Goal: Communication & Community: Ask a question

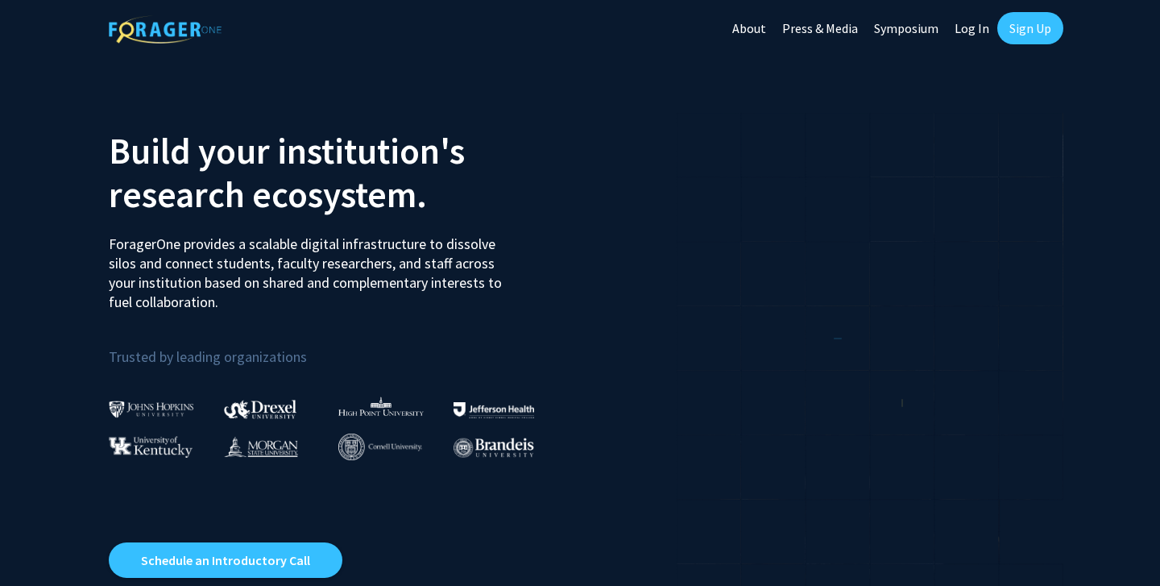
click at [1042, 21] on link "Sign Up" at bounding box center [1031, 28] width 66 height 32
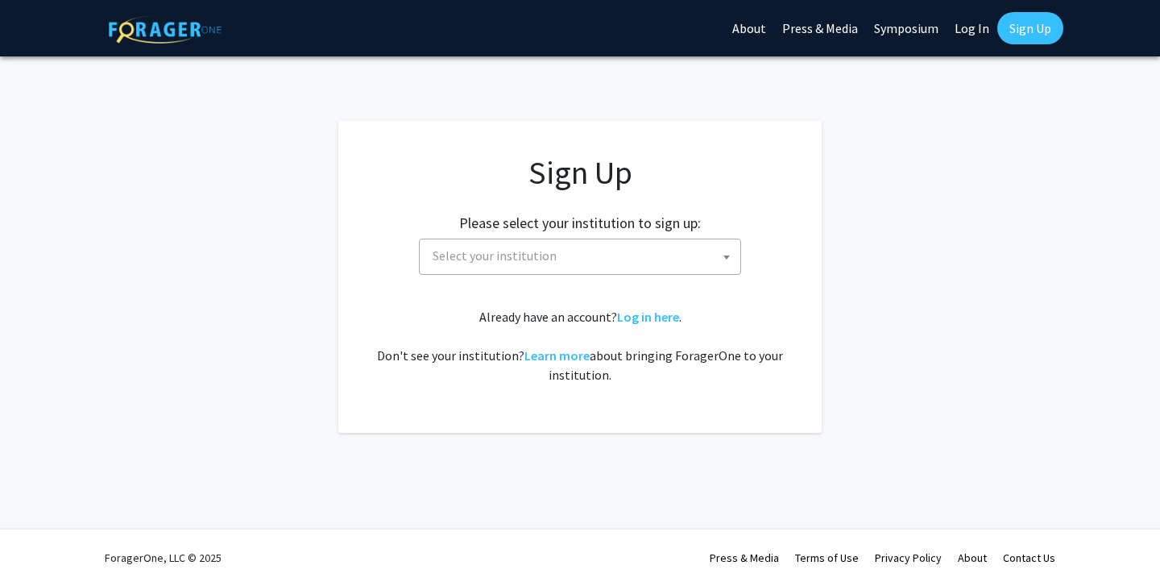
click at [647, 276] on div "Sign Up Please select your institution to sign up: [GEOGRAPHIC_DATA] [GEOGRAPHI…" at bounding box center [580, 268] width 419 height 231
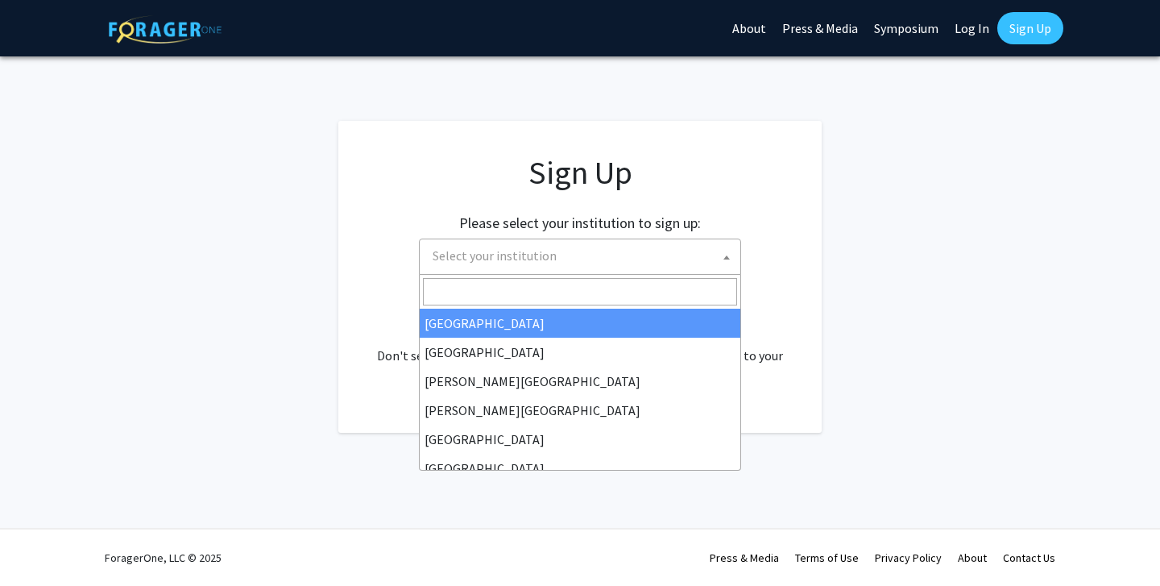
click at [641, 271] on span "Select your institution" at bounding box center [583, 255] width 314 height 33
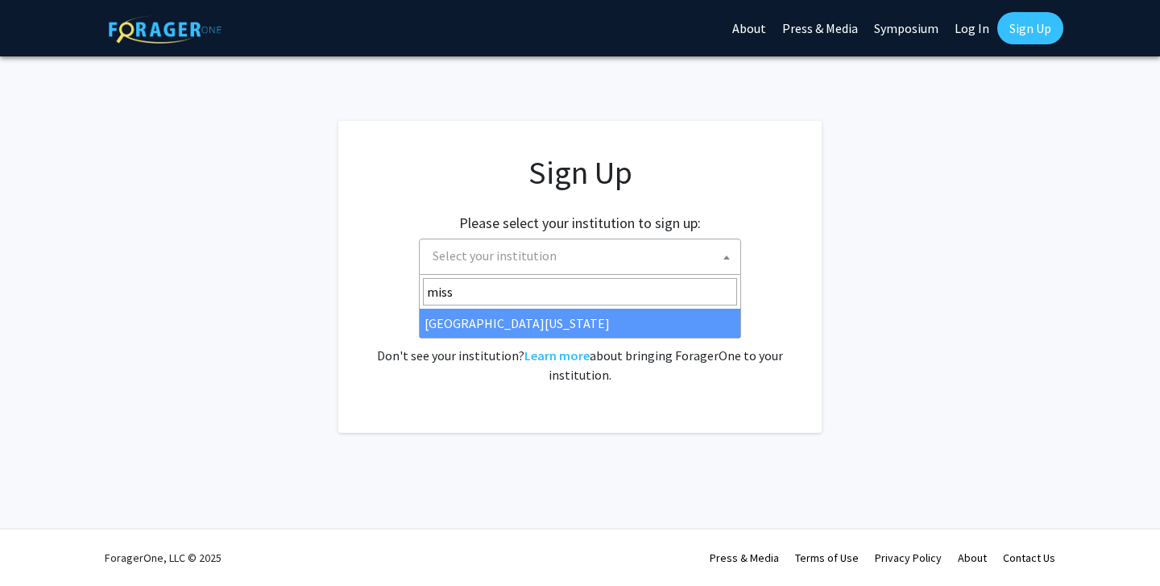
type input "miss"
select select "33"
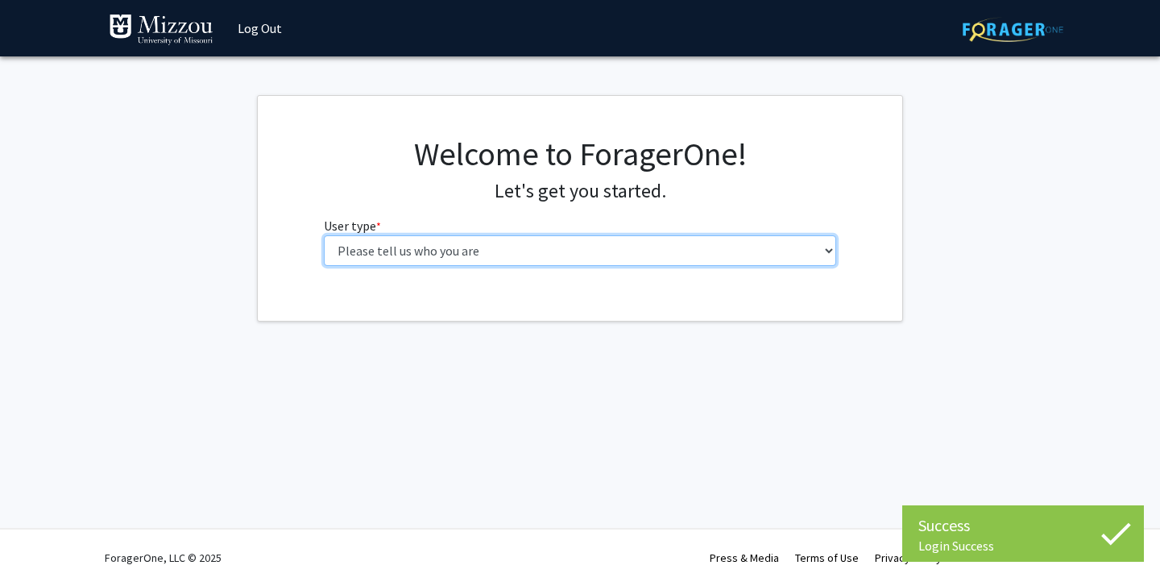
click at [441, 246] on select "Please tell us who you are Undergraduate Student Master's Student Doctoral Cand…" at bounding box center [580, 250] width 513 height 31
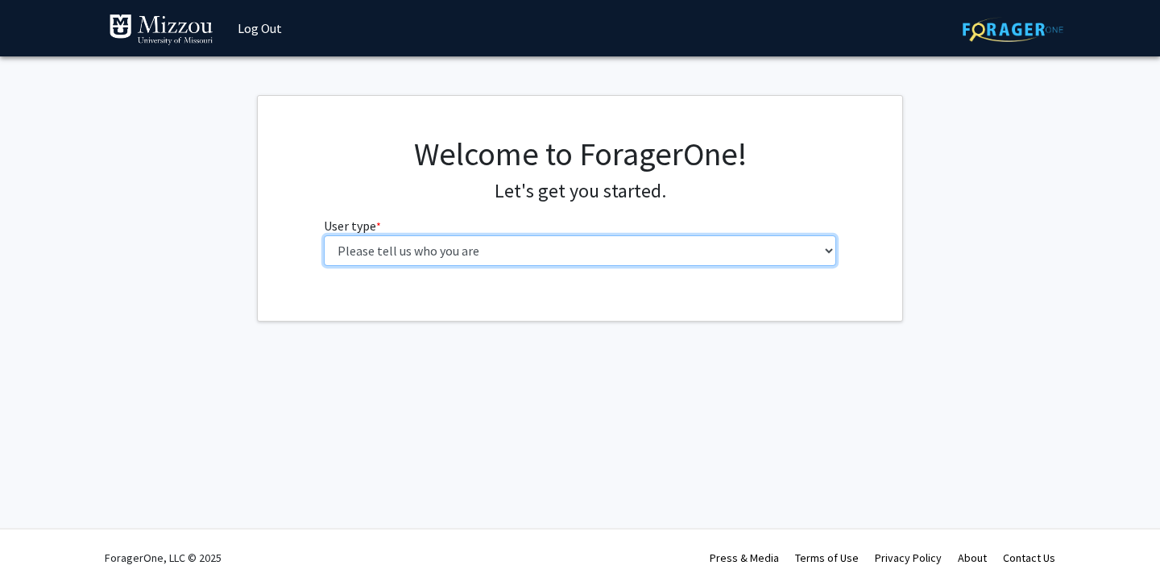
select select "1: undergrad"
click at [324, 235] on select "Please tell us who you are Undergraduate Student Master's Student Doctoral Cand…" at bounding box center [580, 250] width 513 height 31
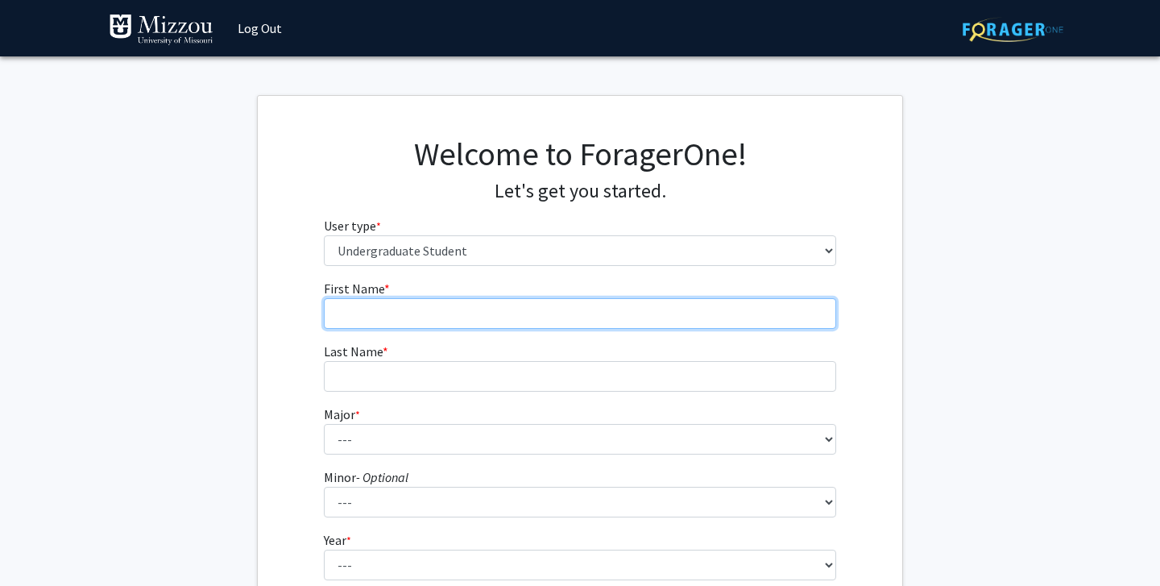
click at [527, 315] on input "First Name * required" at bounding box center [580, 313] width 513 height 31
type input "Keatyn"
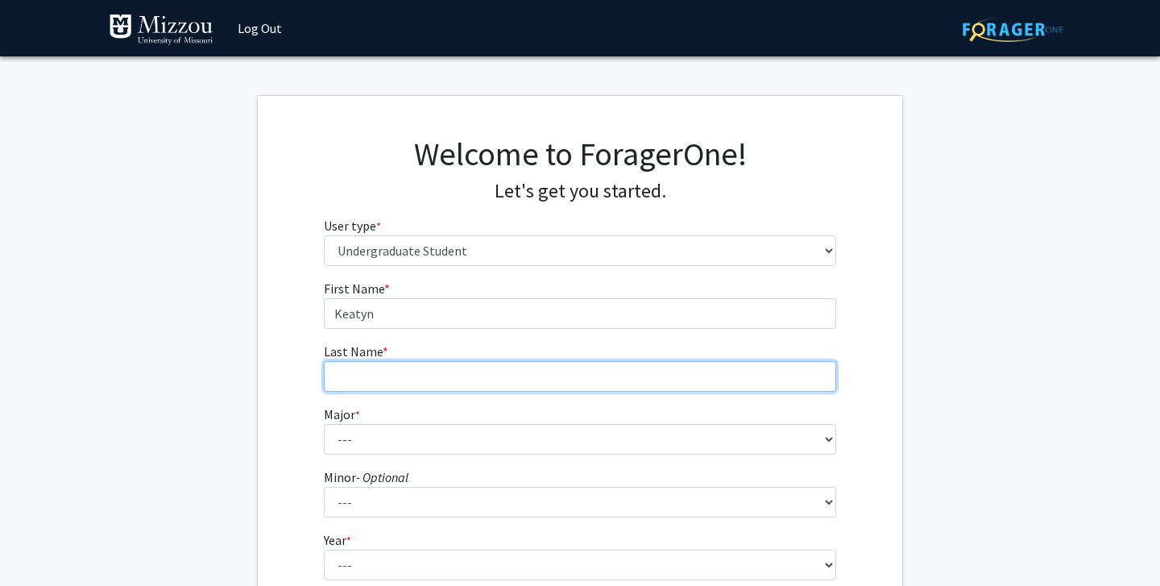
type input "Johnston"
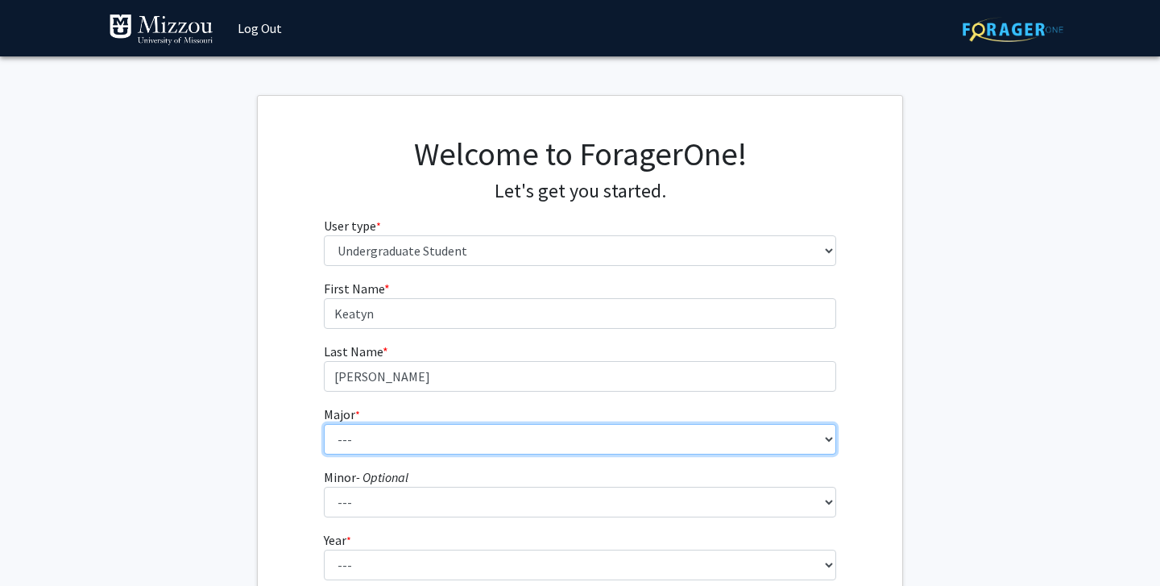
click at [468, 435] on select "--- Agribusiness Management Agricultural Education Agricultural Education: Comm…" at bounding box center [580, 439] width 513 height 31
select select "134: 2627"
click at [324, 424] on select "--- Agribusiness Management Agricultural Education Agricultural Education: Comm…" at bounding box center [580, 439] width 513 height 31
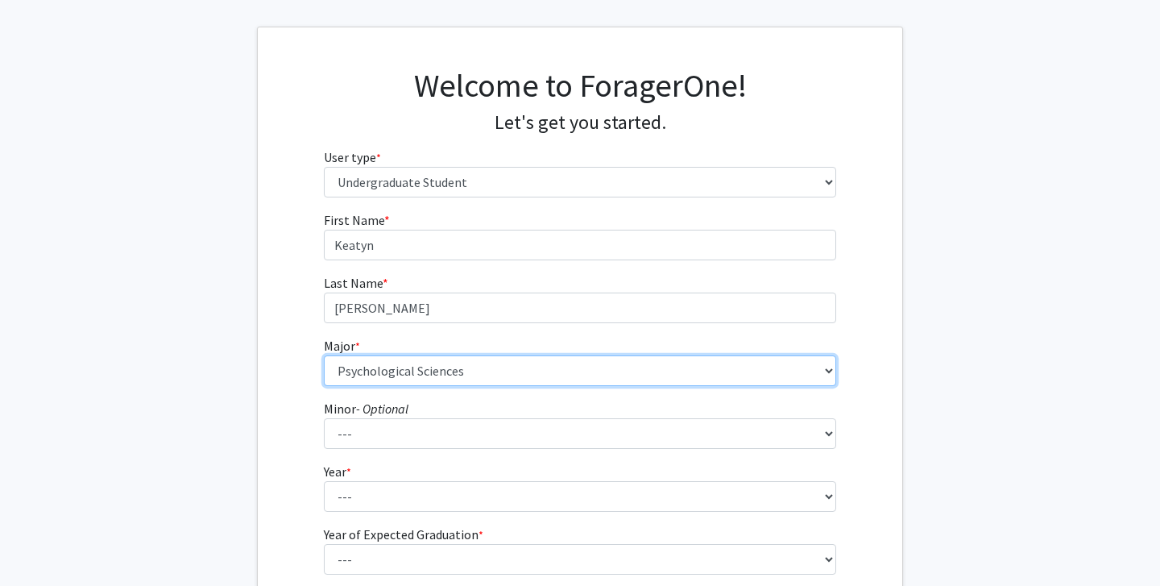
scroll to position [80, 0]
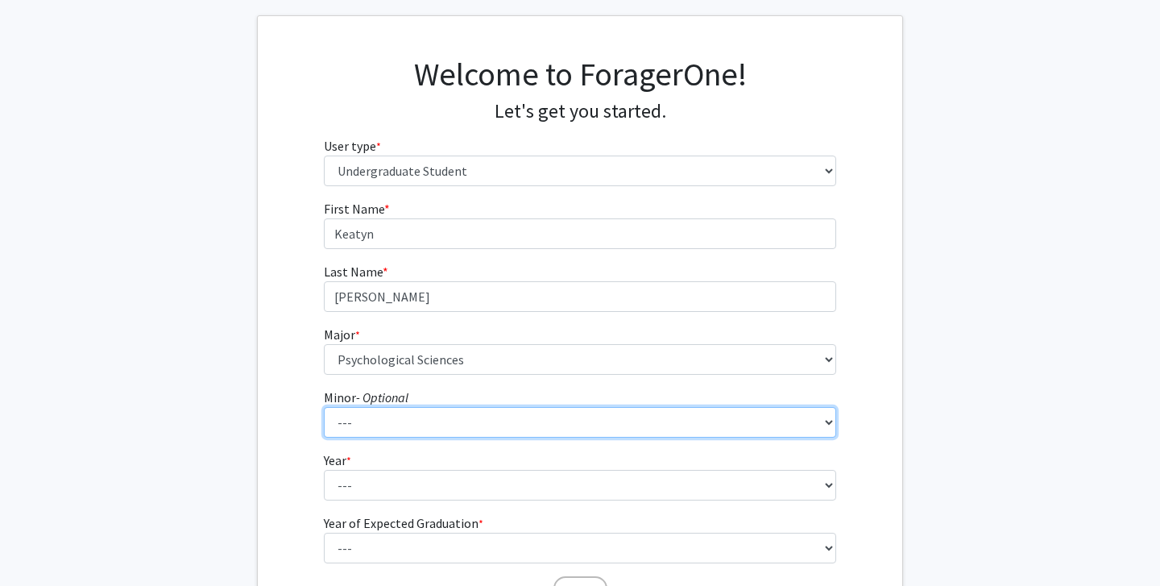
click at [463, 417] on select "--- Accountancy Aerospace Engineering Aerospace Studies Agribusiness Management…" at bounding box center [580, 422] width 513 height 31
select select "94: 2050"
click at [324, 407] on select "--- Accountancy Aerospace Engineering Aerospace Studies Agribusiness Management…" at bounding box center [580, 422] width 513 height 31
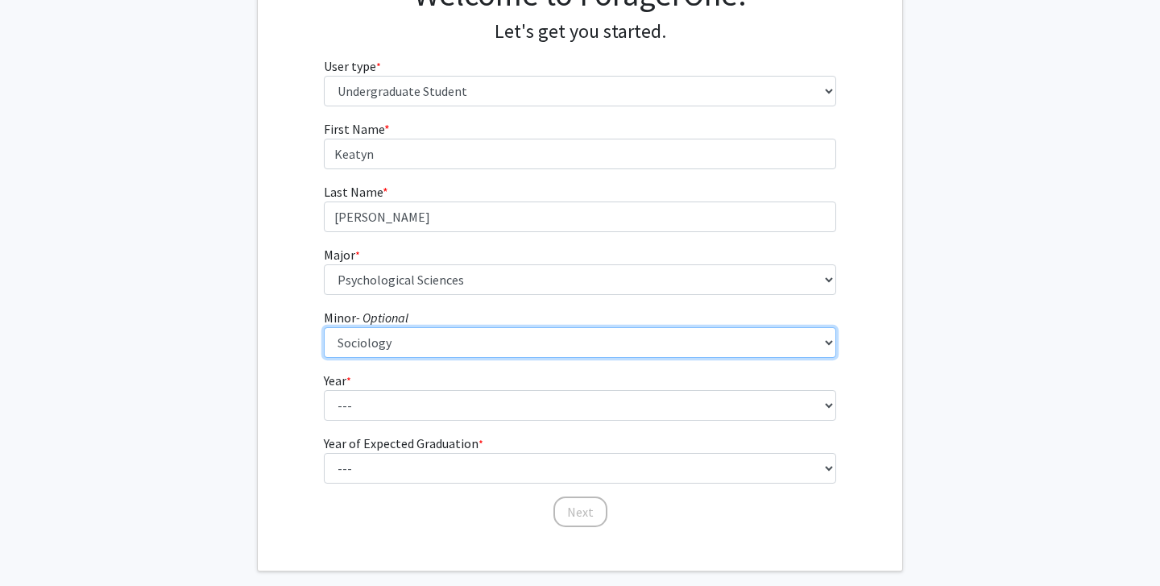
scroll to position [164, 0]
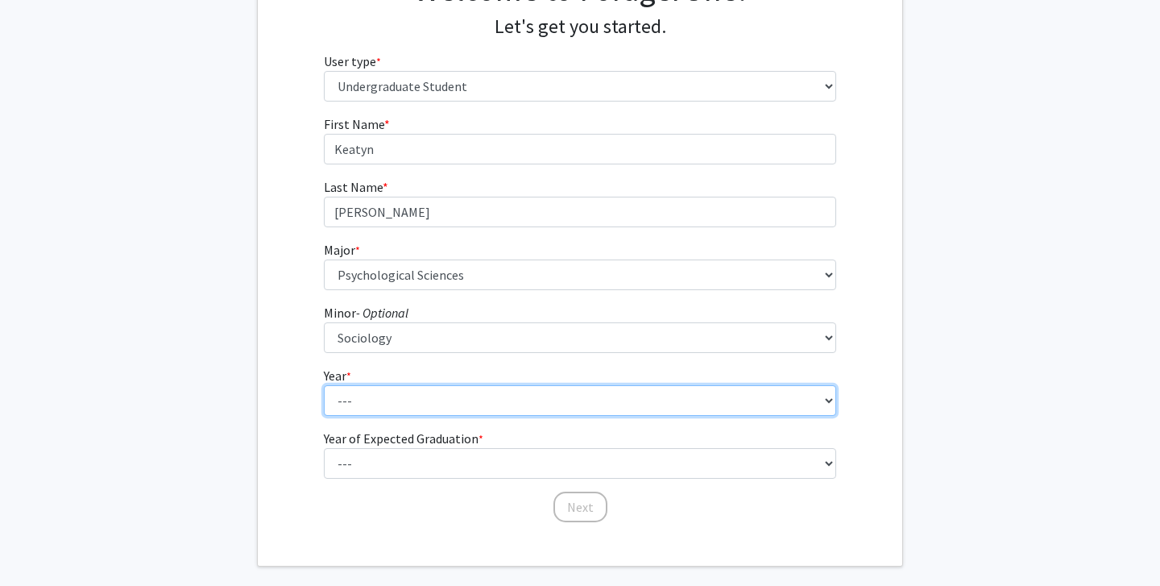
click at [380, 413] on select "--- First-year Sophomore Junior Senior Postbaccalaureate Certificate" at bounding box center [580, 400] width 513 height 31
select select "3: junior"
click at [324, 385] on select "--- First-year Sophomore Junior Senior Postbaccalaureate Certificate" at bounding box center [580, 400] width 513 height 31
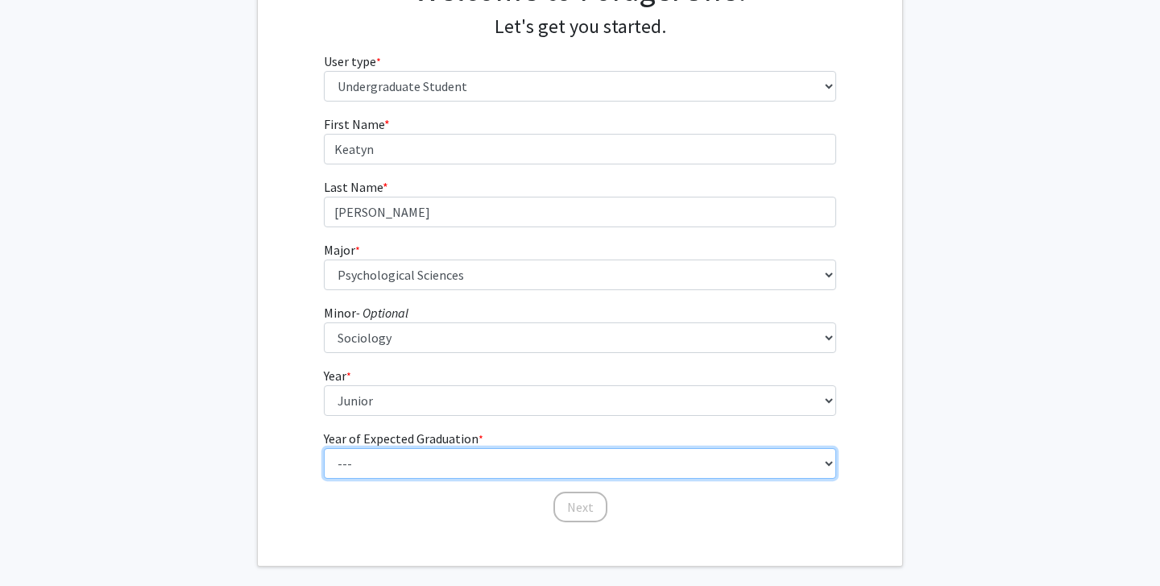
click at [390, 456] on select "--- 2025 2026 2027 2028 2029 2030 2031 2032 2033 2034" at bounding box center [580, 463] width 513 height 31
select select "3: 2027"
click at [324, 448] on select "--- 2025 2026 2027 2028 2029 2030 2031 2032 2033 2034" at bounding box center [580, 463] width 513 height 31
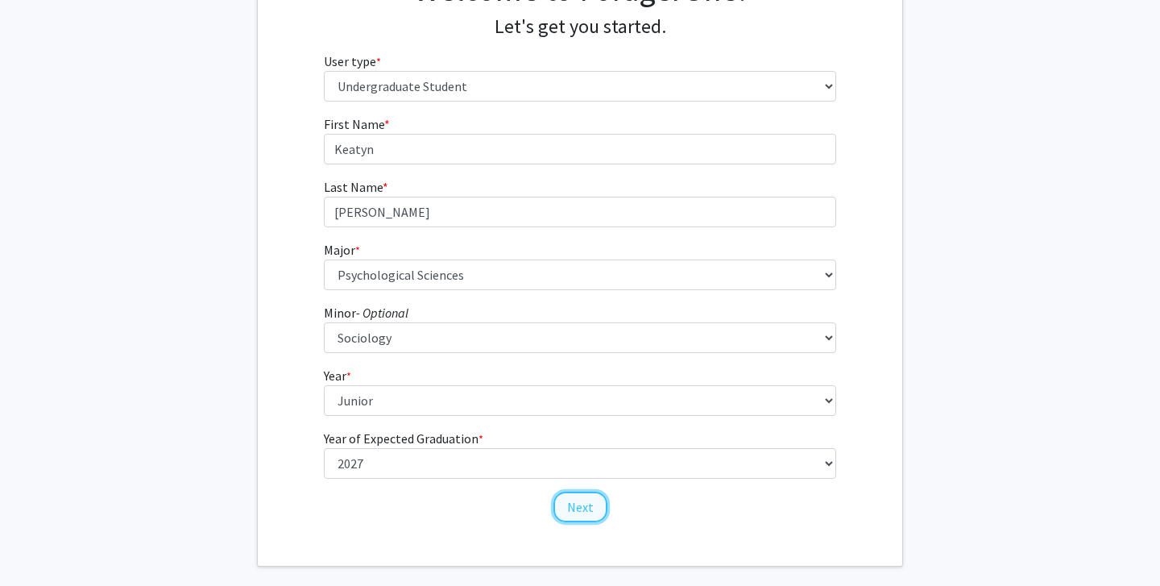
click at [568, 510] on button "Next" at bounding box center [581, 507] width 54 height 31
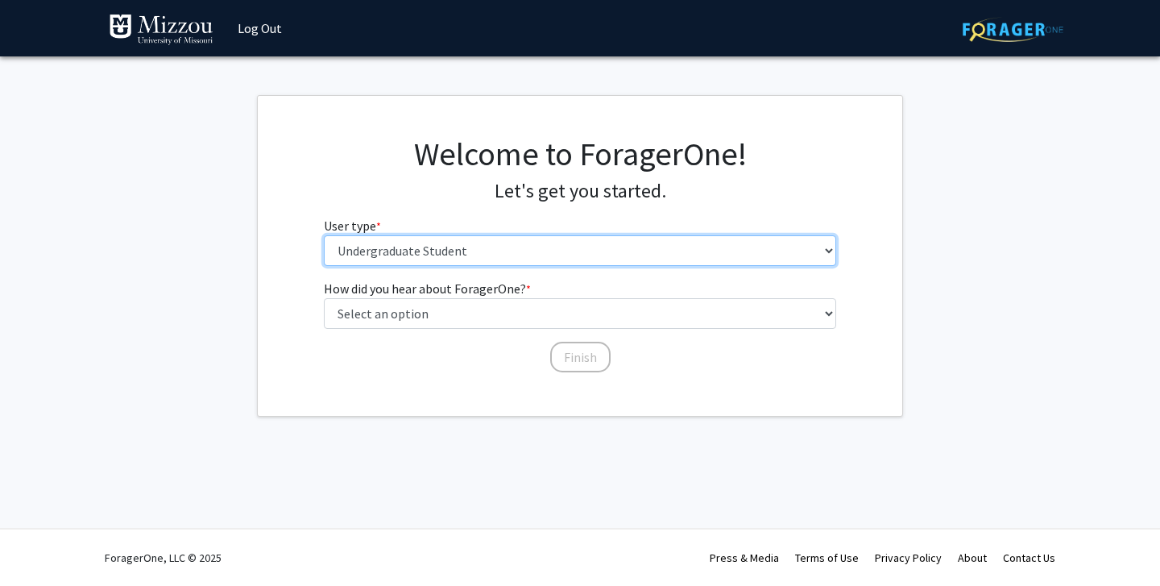
click at [500, 236] on select "Please tell us who you are Undergraduate Student Master's Student Doctoral Cand…" at bounding box center [580, 250] width 513 height 31
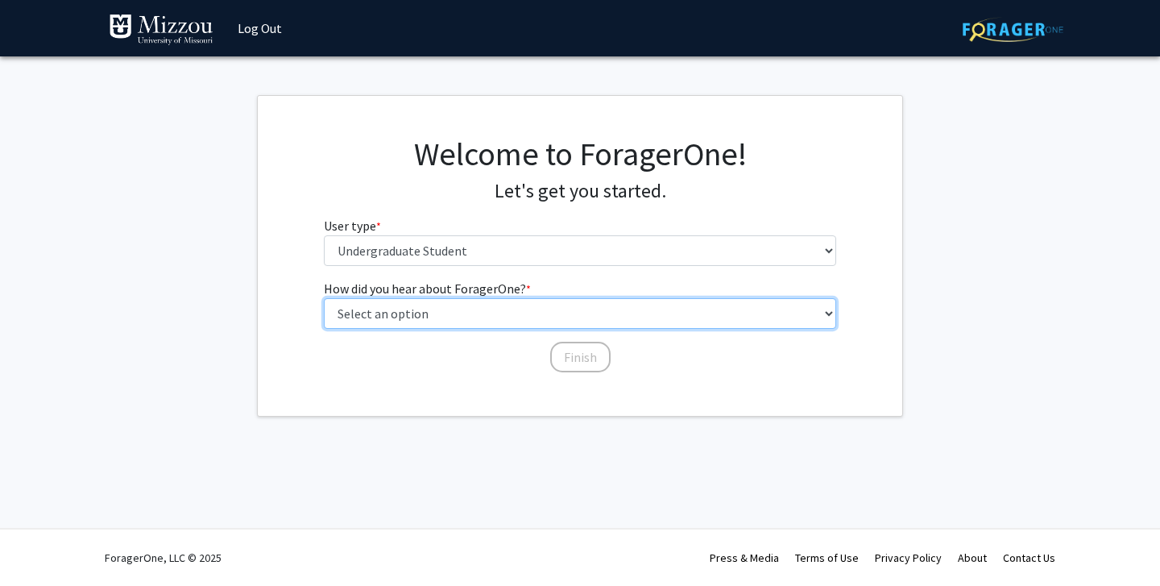
click at [503, 308] on select "Select an option Peer/student recommendation Faculty/staff recommendation Unive…" at bounding box center [580, 313] width 513 height 31
select select "2: faculty_recommendation"
click at [324, 298] on select "Select an option Peer/student recommendation Faculty/staff recommendation Unive…" at bounding box center [580, 313] width 513 height 31
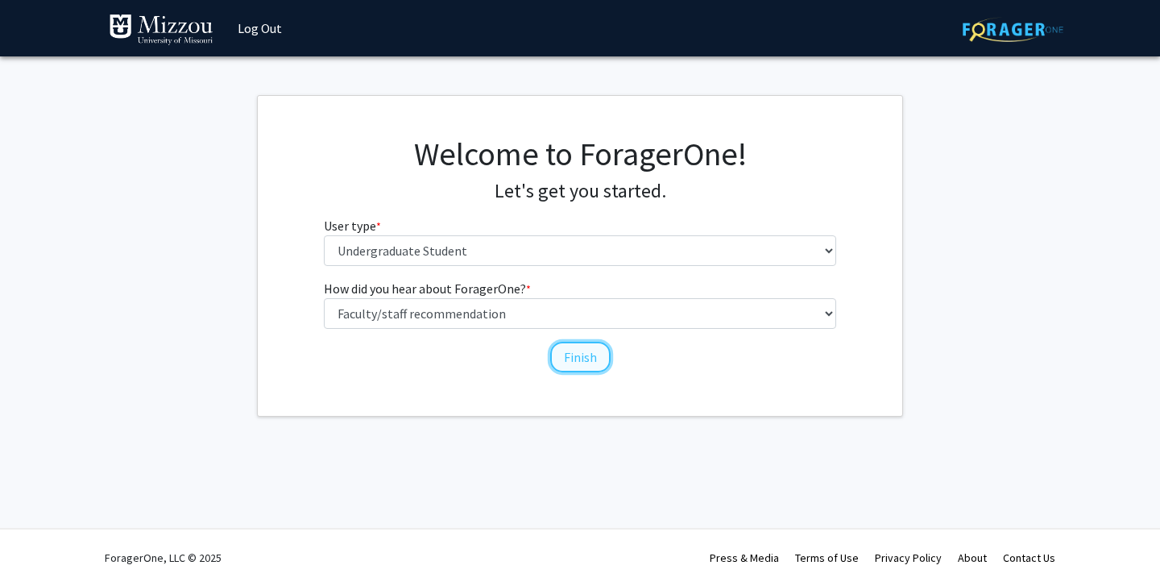
click at [584, 369] on button "Finish" at bounding box center [580, 357] width 60 height 31
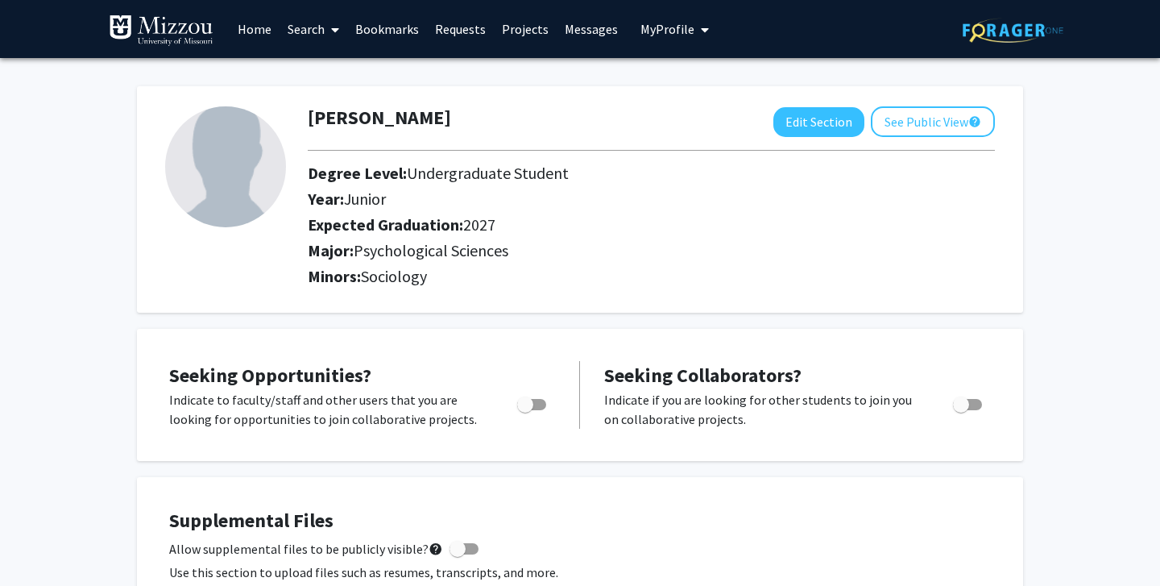
click at [978, 35] on img at bounding box center [1013, 30] width 101 height 25
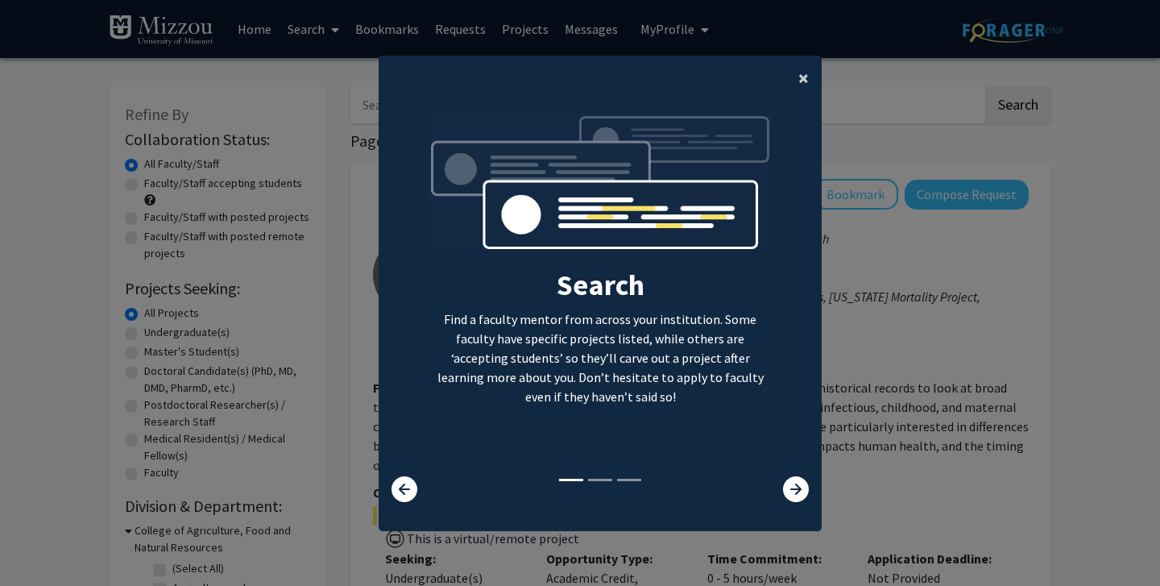
click at [795, 77] on button "×" at bounding box center [804, 78] width 36 height 45
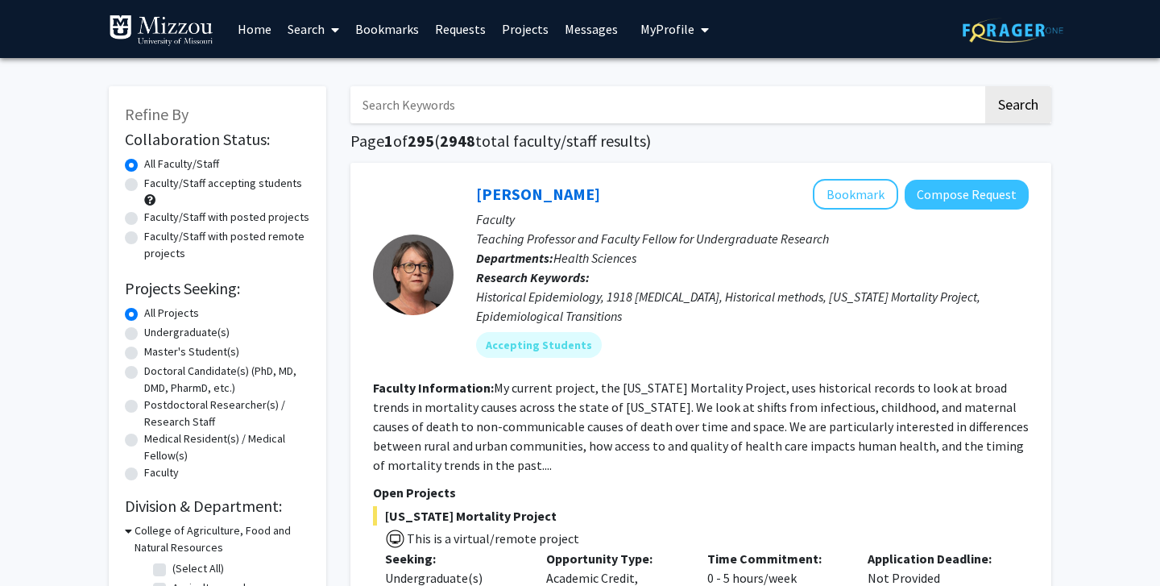
click at [785, 107] on input "Search Keywords" at bounding box center [667, 104] width 633 height 37
click at [986, 86] on button "Search" at bounding box center [1019, 104] width 66 height 37
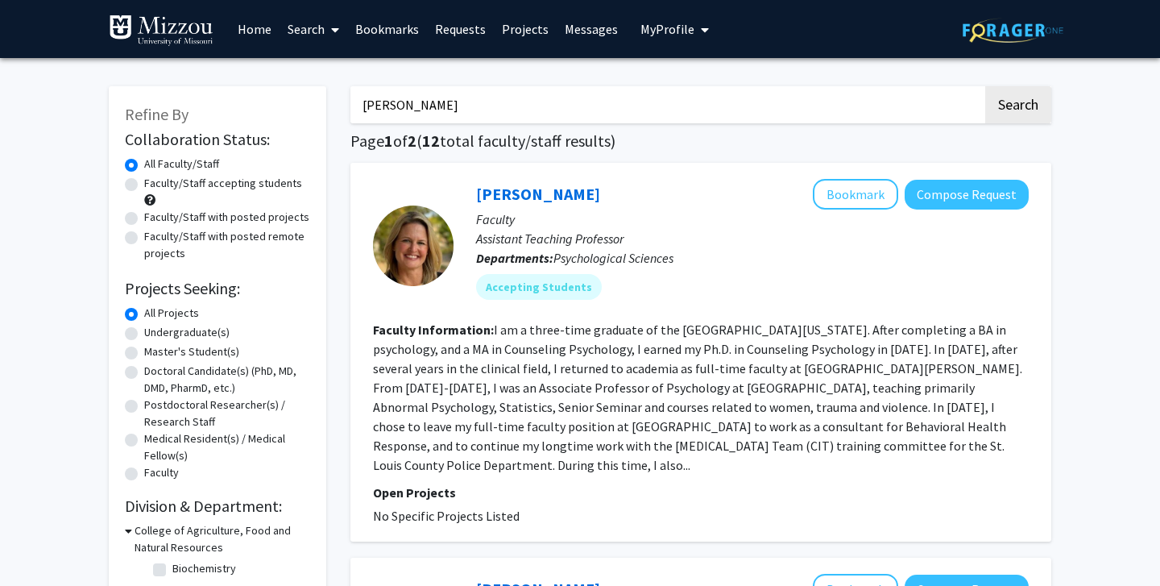
type input "carrie-ellis"
click at [986, 86] on button "Search" at bounding box center [1019, 104] width 66 height 37
click at [711, 272] on div "Accepting Students" at bounding box center [752, 287] width 559 height 32
click at [964, 192] on button "Compose Request" at bounding box center [967, 195] width 124 height 30
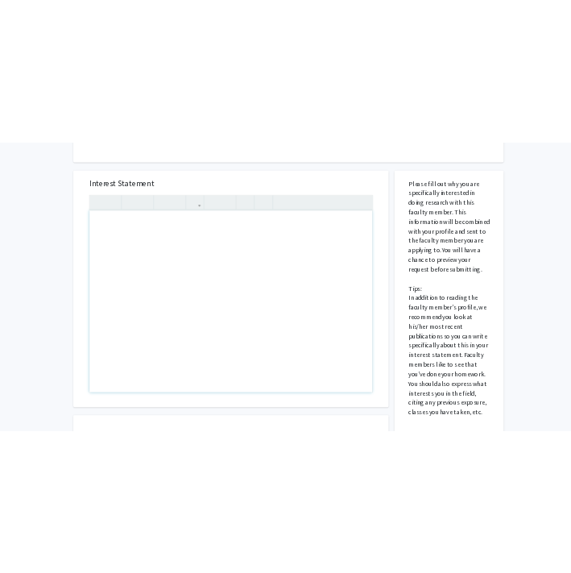
scroll to position [222, 0]
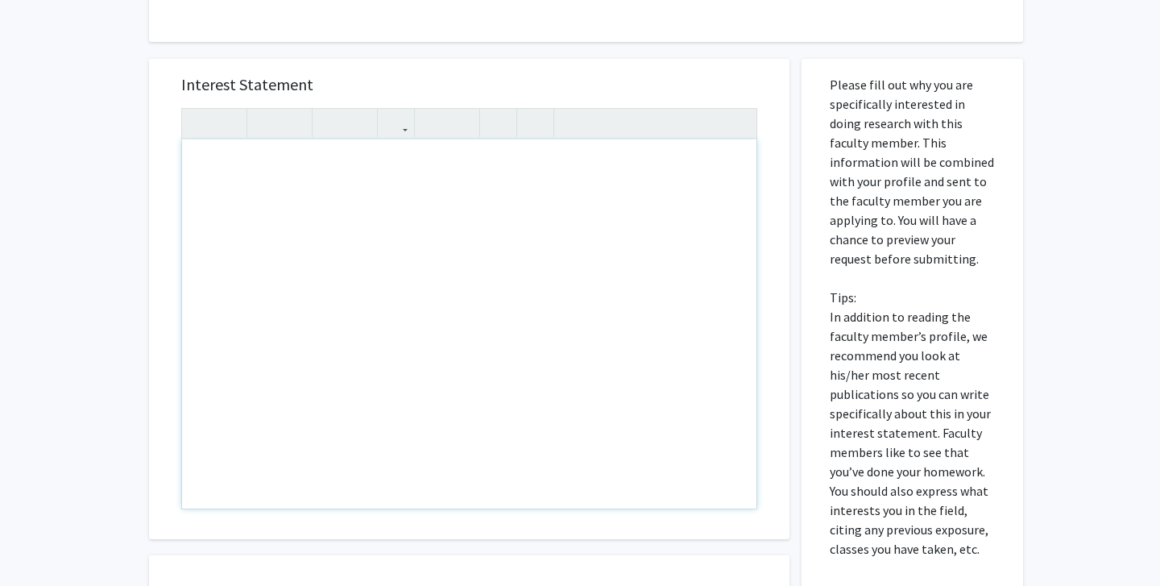
click at [338, 181] on div "Note to users with screen readers: Please press Alt+0 or Option+0 to deactivate…" at bounding box center [469, 323] width 575 height 369
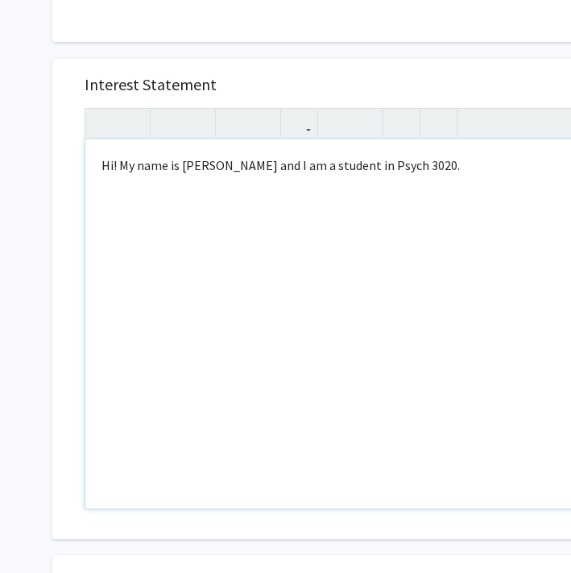
click at [287, 164] on div "Hi! My name is Keatyn Johnston and I am a student in Psych 3020." at bounding box center [372, 323] width 575 height 369
click at [278, 166] on div "Hi! My name is Keatyn Johnston and I am a student in Psych 3020." at bounding box center [372, 323] width 575 height 369
click at [275, 167] on div "Hi! My name is Keatyn Johnston and I am a student in Psych 3020." at bounding box center [372, 323] width 575 height 369
type textarea "Hi! My name is Keatyn Johnston, and I am a student in Psych 3020."
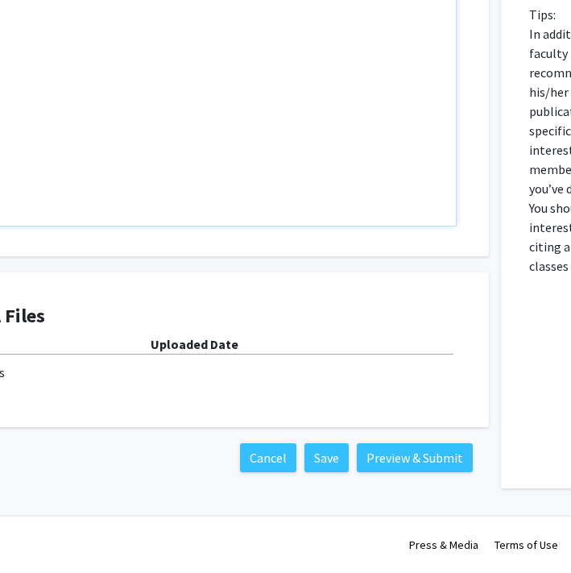
scroll to position [505, 219]
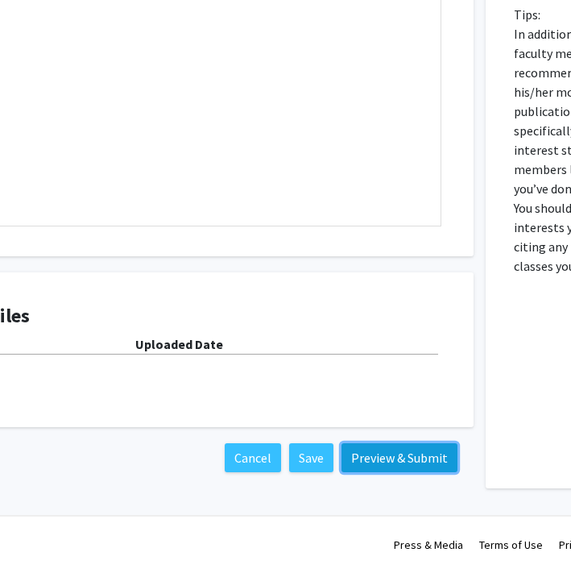
click at [411, 446] on button "Preview & Submit" at bounding box center [400, 457] width 116 height 29
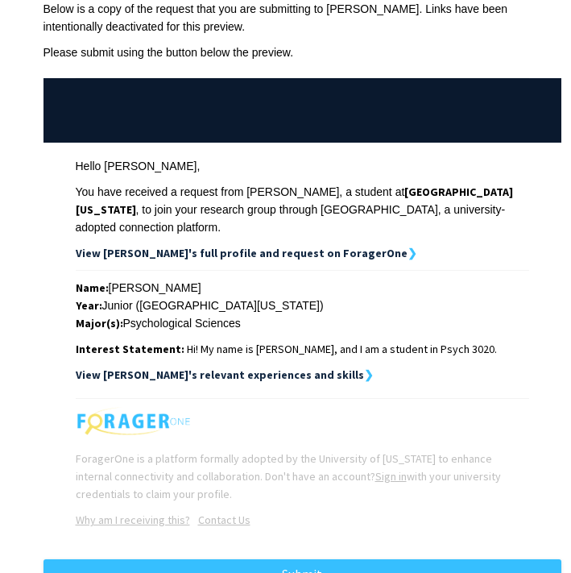
scroll to position [157, 0]
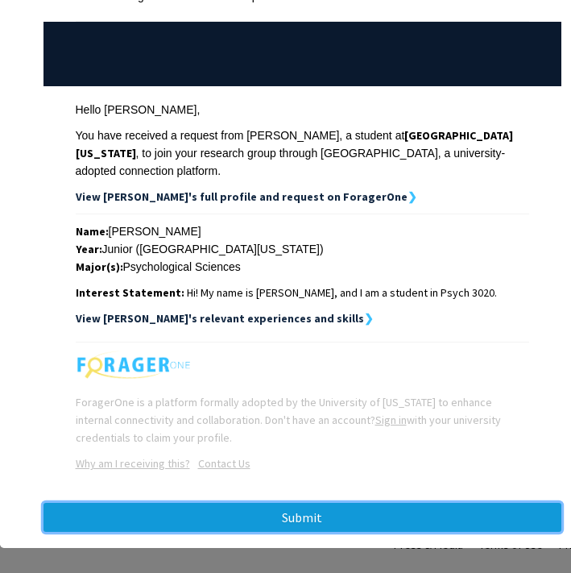
click at [286, 511] on button "Submit" at bounding box center [303, 517] width 518 height 29
